Goal: Navigation & Orientation: Find specific page/section

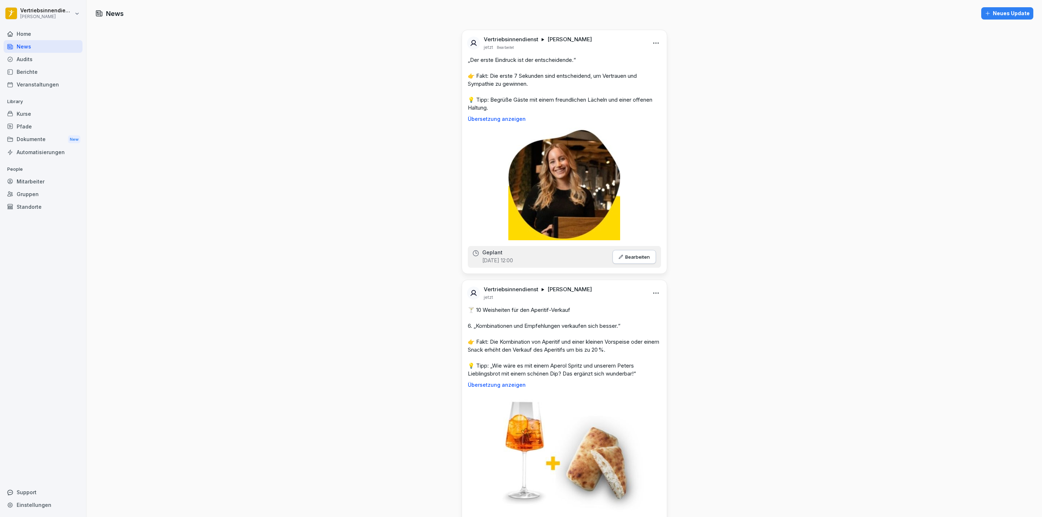
scroll to position [434, 0]
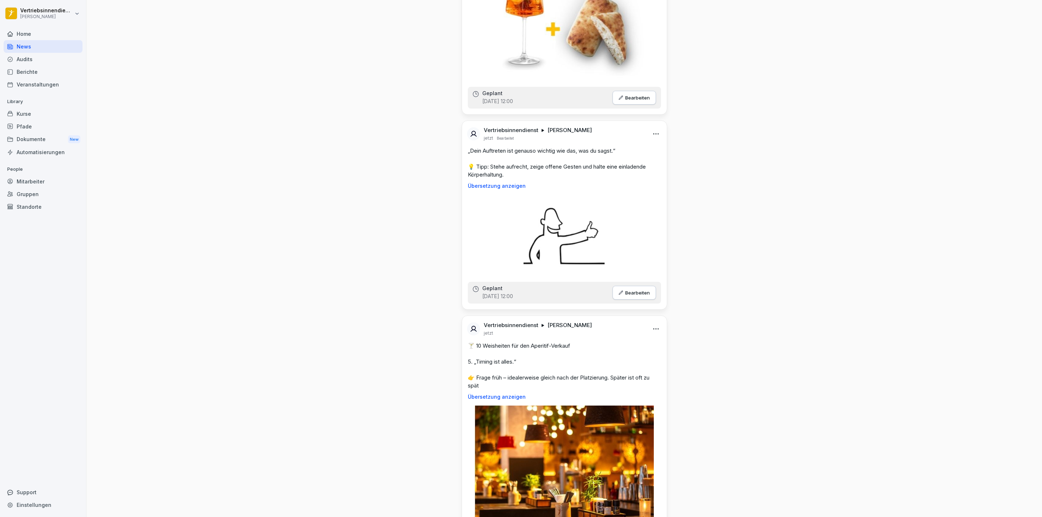
click at [39, 26] on div at bounding box center [43, 25] width 79 height 4
click at [38, 30] on div "Home" at bounding box center [43, 34] width 79 height 13
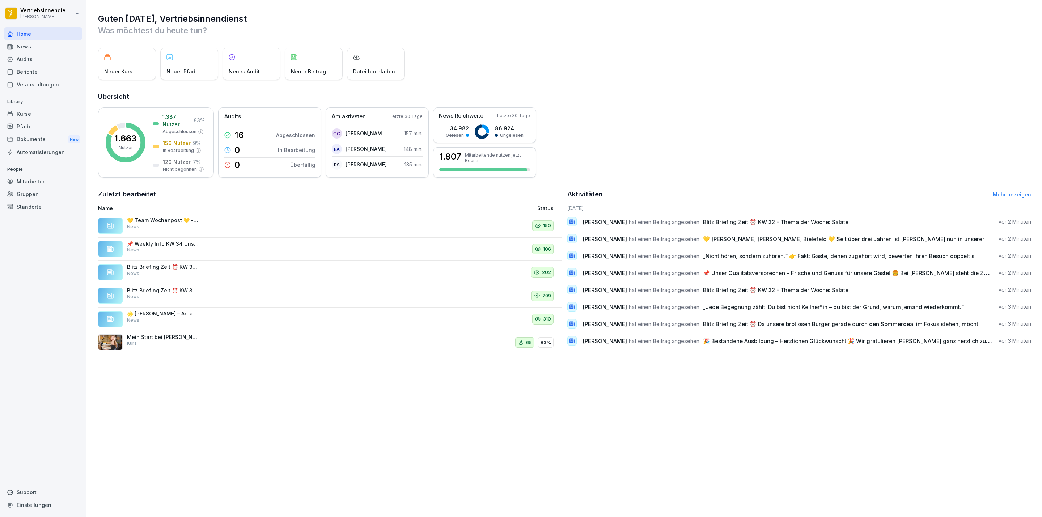
click at [33, 45] on div "News" at bounding box center [43, 46] width 79 height 13
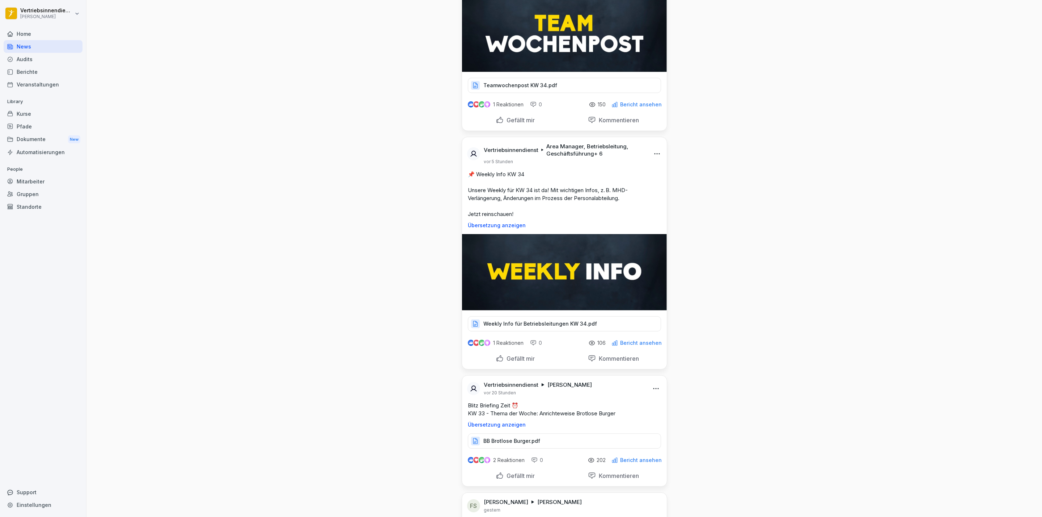
scroll to position [2117, 0]
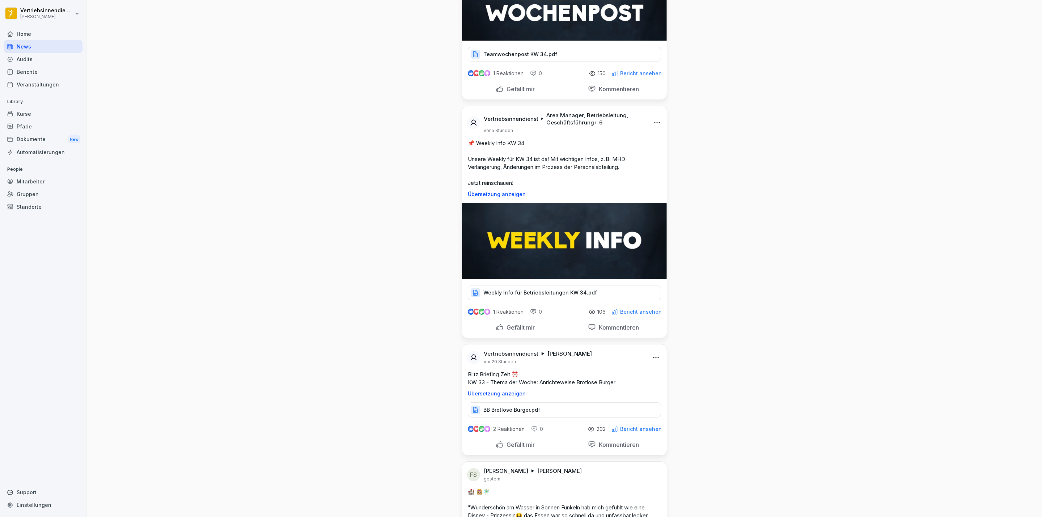
click at [40, 61] on div "Audits" at bounding box center [43, 59] width 79 height 13
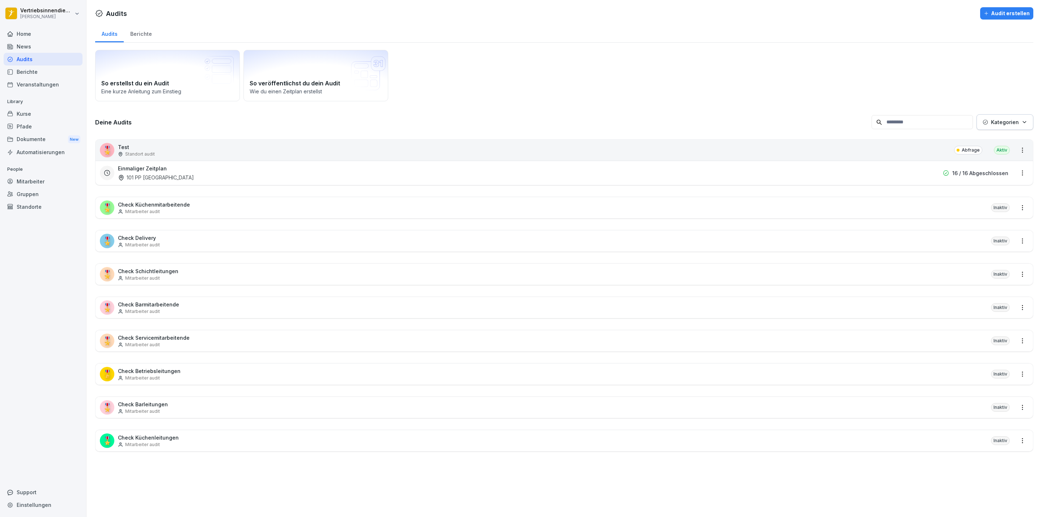
click at [32, 66] on div "Berichte" at bounding box center [43, 72] width 79 height 13
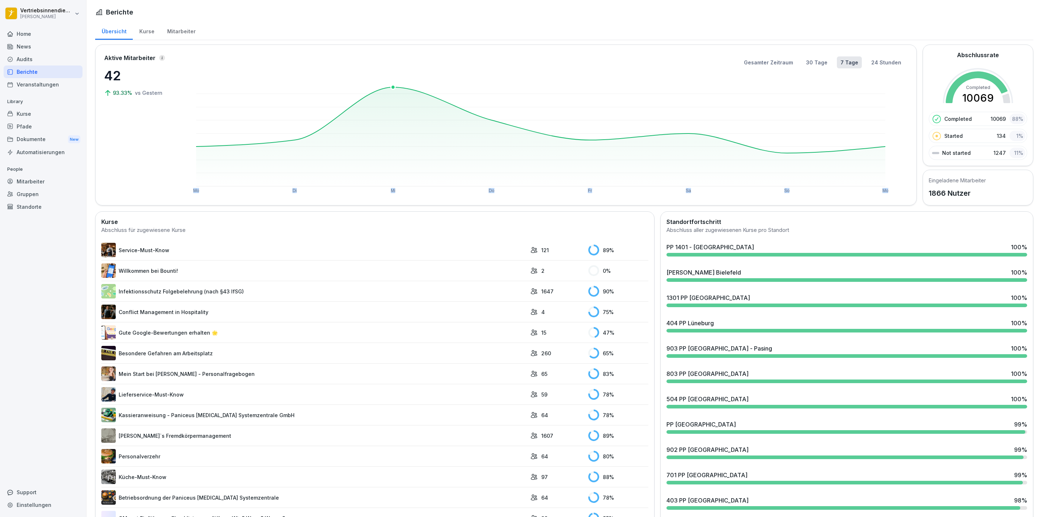
drag, startPoint x: 394, startPoint y: 89, endPoint x: 418, endPoint y: 93, distance: 24.2
click at [418, 93] on rect at bounding box center [541, 136] width 690 height 99
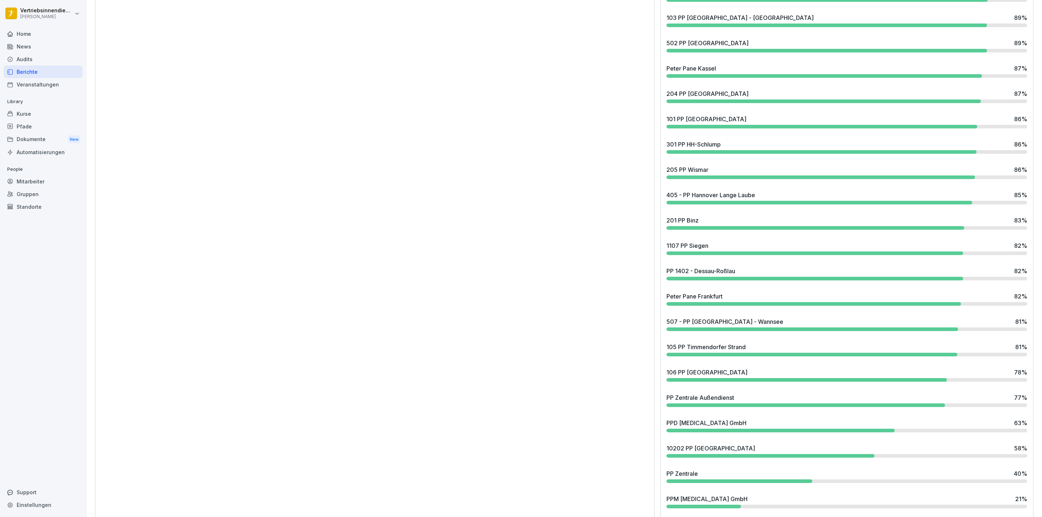
scroll to position [1231, 0]
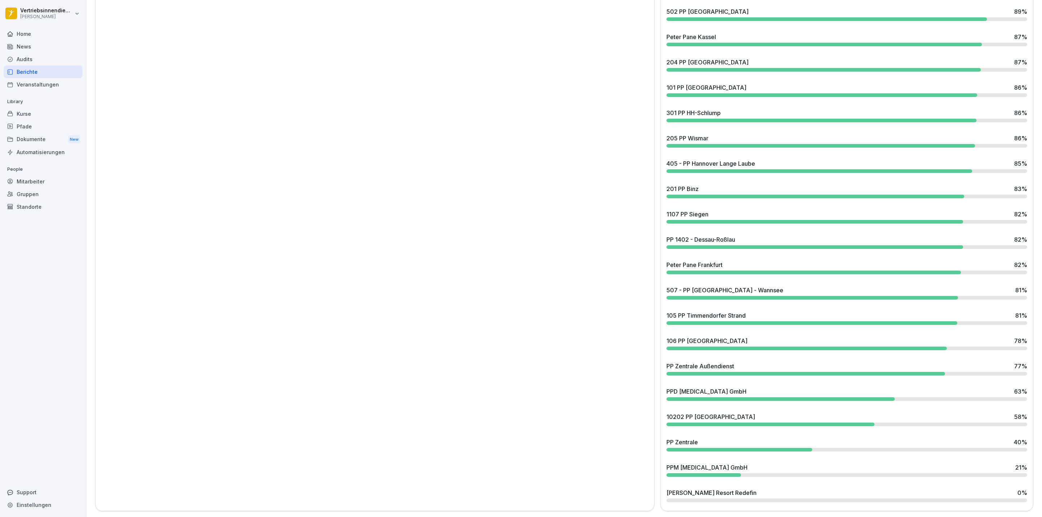
click at [787, 413] on div "10202 PP [GEOGRAPHIC_DATA] - [GEOGRAPHIC_DATA] 58 %" at bounding box center [847, 417] width 361 height 9
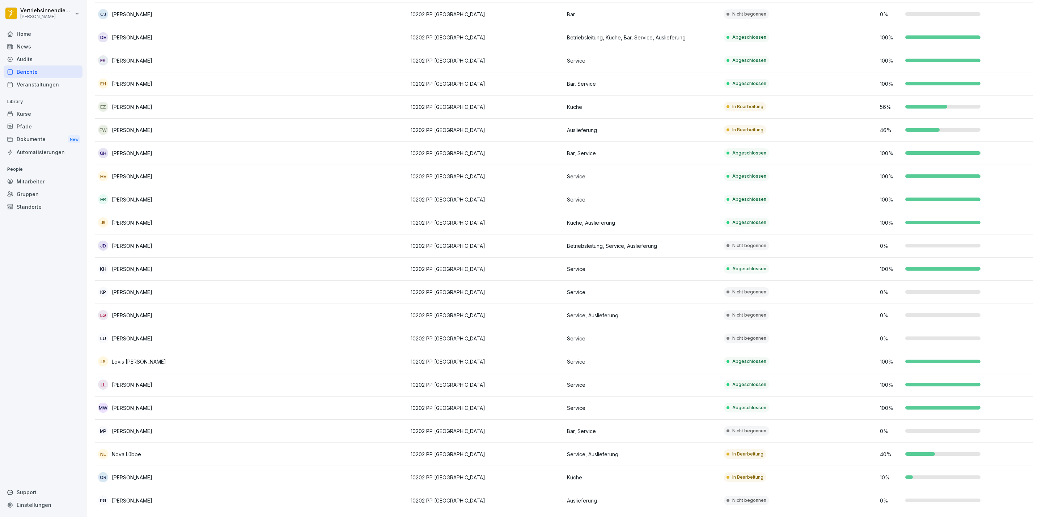
scroll to position [278, 0]
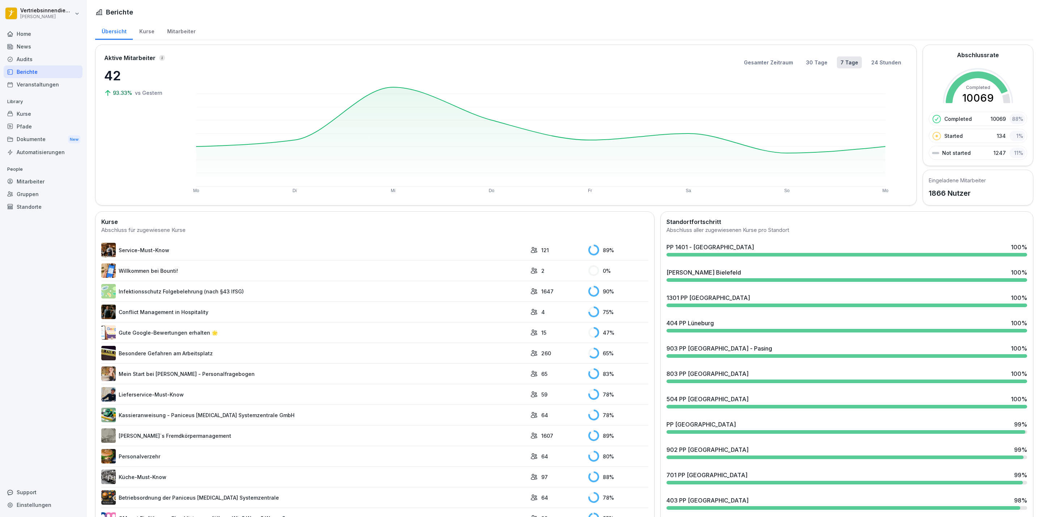
click at [29, 34] on div "Home" at bounding box center [43, 34] width 79 height 13
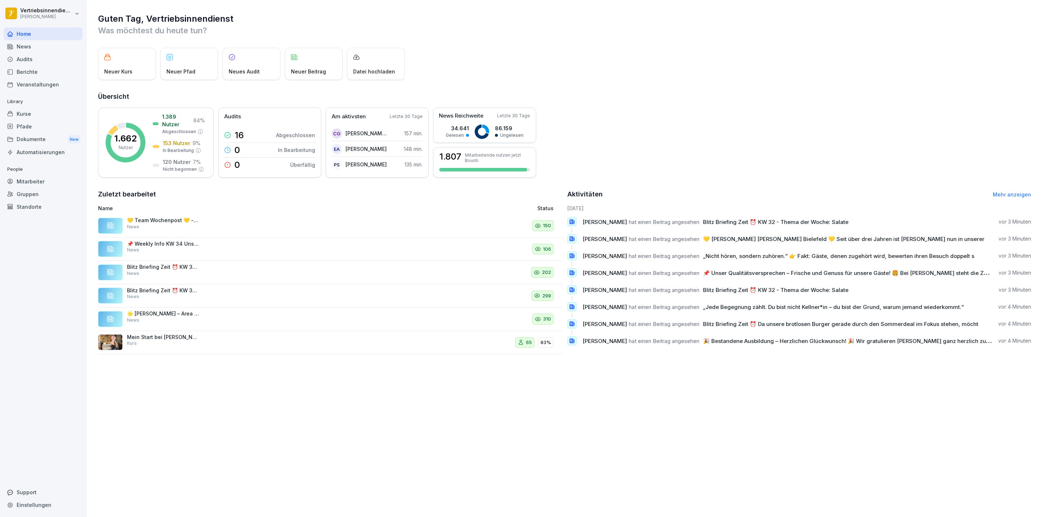
click at [50, 49] on div "News" at bounding box center [43, 46] width 79 height 13
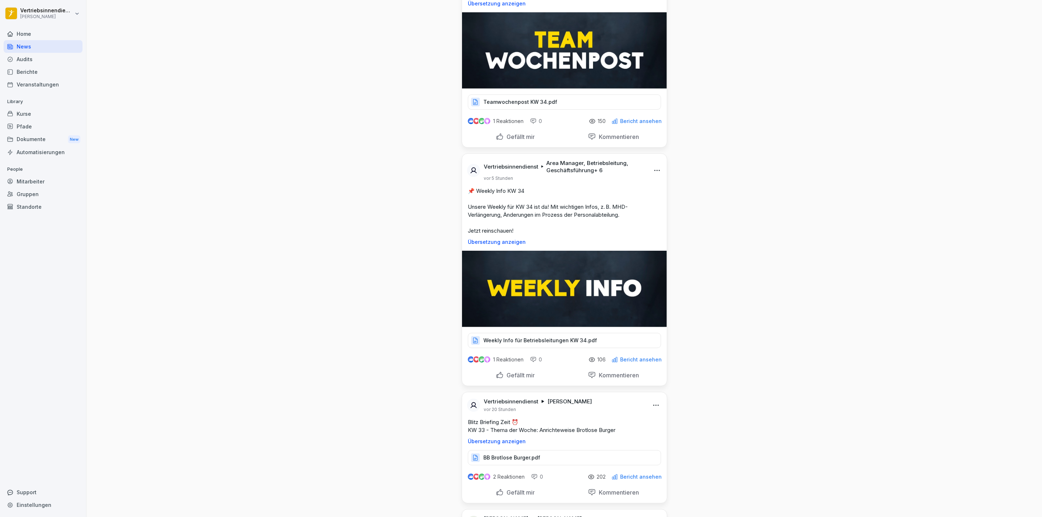
scroll to position [2063, 0]
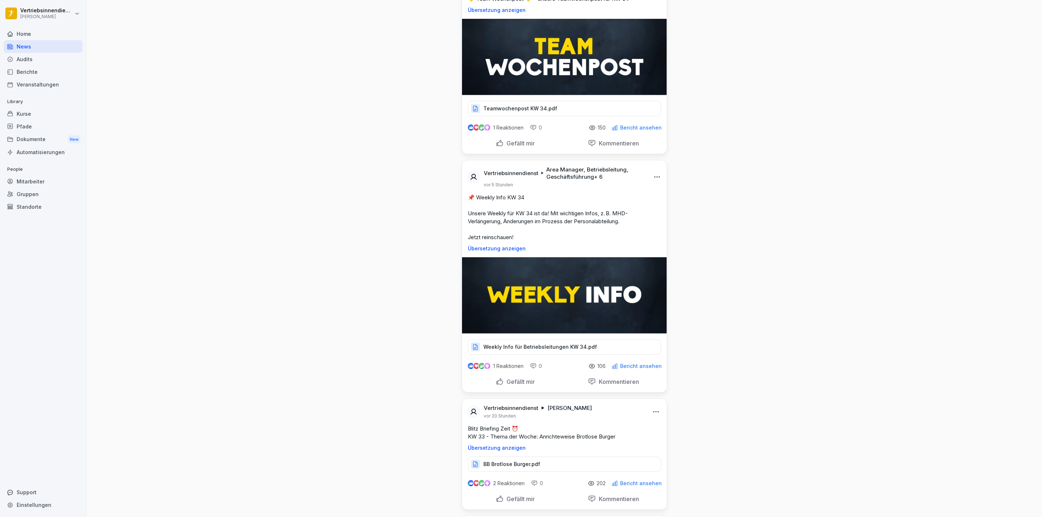
click at [35, 36] on div "Home" at bounding box center [43, 34] width 79 height 13
